Goal: Information Seeking & Learning: Check status

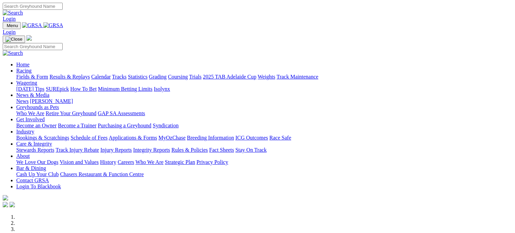
click at [88, 74] on link "Results & Replays" at bounding box center [69, 77] width 40 height 6
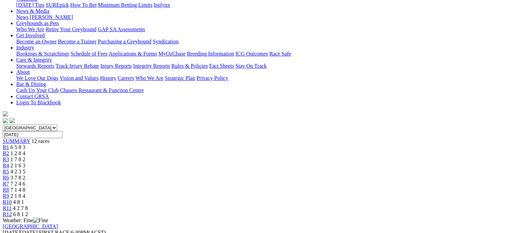
scroll to position [98, 0]
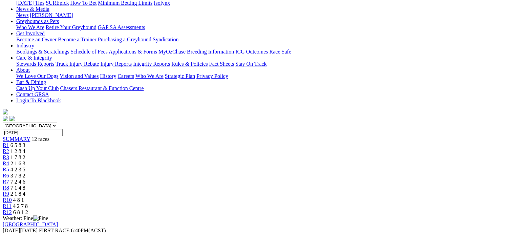
click at [25, 173] on span "3 7 8 2" at bounding box center [18, 176] width 15 height 6
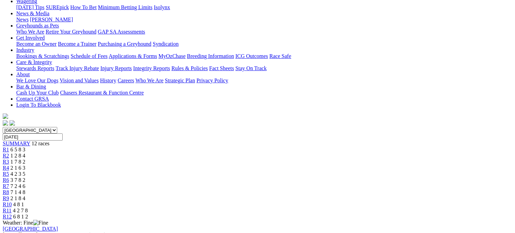
click at [9, 183] on link "R7" at bounding box center [6, 186] width 6 height 6
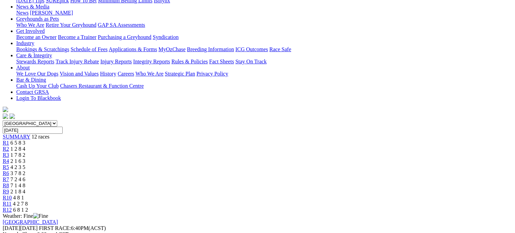
scroll to position [100, 0]
click at [9, 183] on link "R8" at bounding box center [6, 186] width 6 height 6
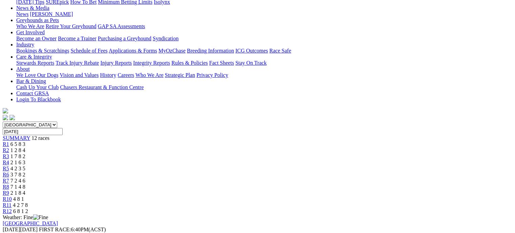
scroll to position [94, 0]
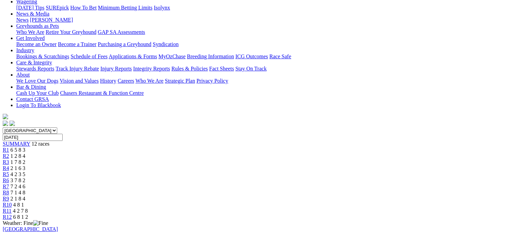
click at [370, 196] on div "R9 2 1 8 4" at bounding box center [258, 199] width 510 height 6
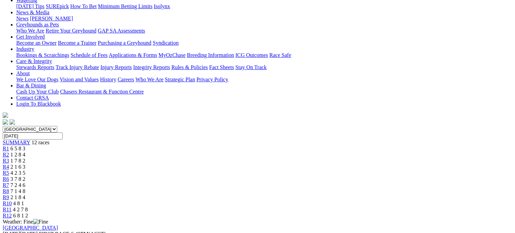
scroll to position [93, 0]
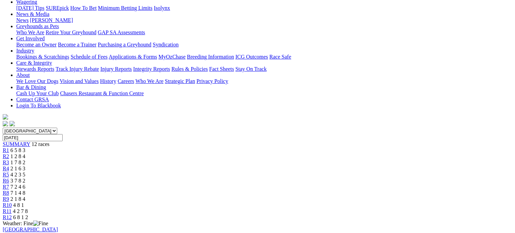
click at [12, 202] on link "R10" at bounding box center [7, 205] width 9 height 6
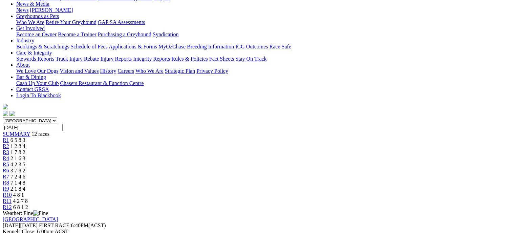
scroll to position [106, 0]
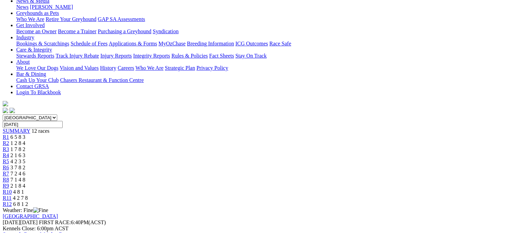
click at [434, 195] on div "R11 4 2 7 8" at bounding box center [258, 198] width 510 height 6
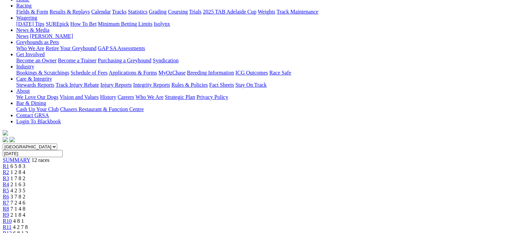
scroll to position [76, 0]
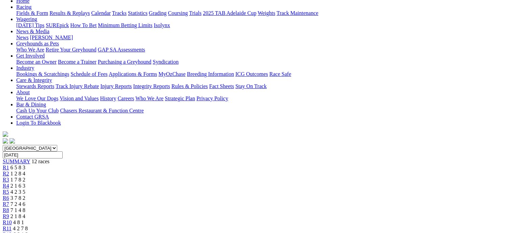
click at [445, 232] on div "R12 6 8 1 2" at bounding box center [258, 235] width 510 height 6
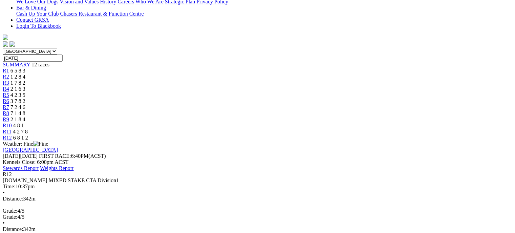
scroll to position [156, 0]
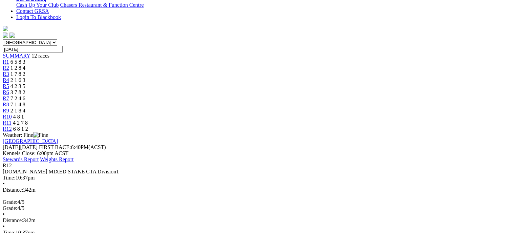
scroll to position [200, 0]
